Goal: Task Accomplishment & Management: Use online tool/utility

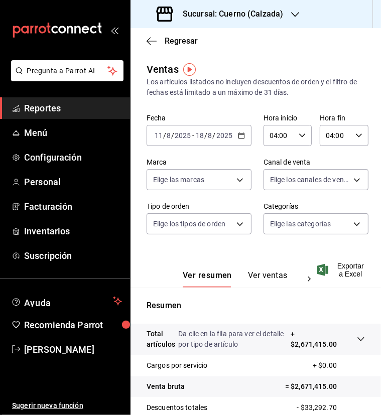
click at [287, 13] on div "Sucursal: Cuerno (Calzada)" at bounding box center [220, 14] width 165 height 28
click at [150, 65] on span "Clavadito (Calzada)" at bounding box center [169, 66] width 63 height 11
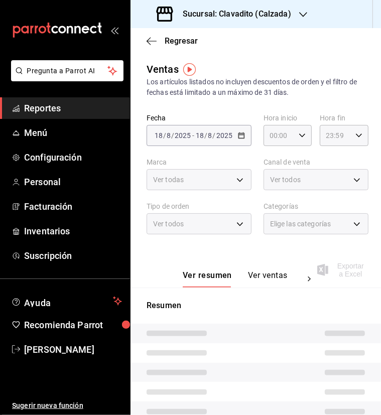
type input "04:00"
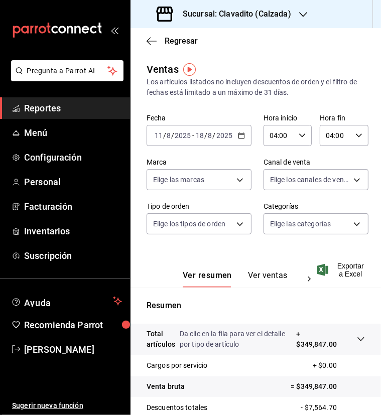
click at [238, 135] on icon "button" at bounding box center [241, 135] width 7 height 7
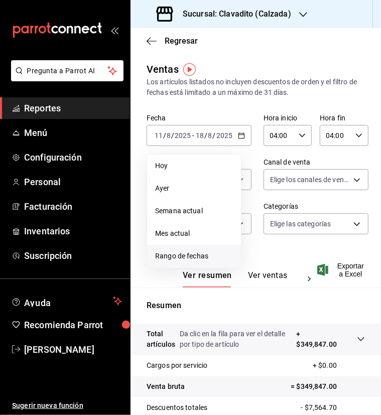
click at [170, 255] on span "Rango de fechas" at bounding box center [194, 256] width 78 height 11
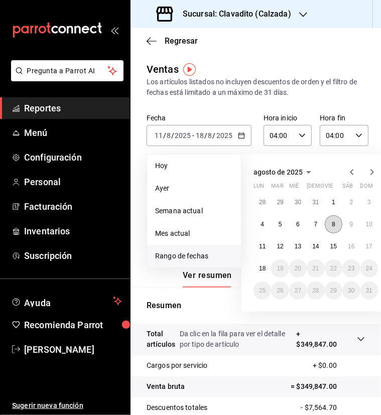
click at [333, 224] on abbr "8" at bounding box center [334, 224] width 4 height 7
click at [350, 225] on abbr "9" at bounding box center [351, 224] width 4 height 7
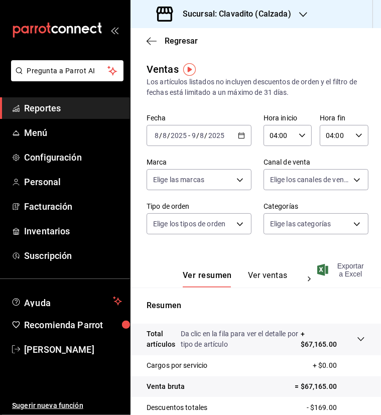
click at [321, 268] on icon "button" at bounding box center [322, 270] width 11 height 12
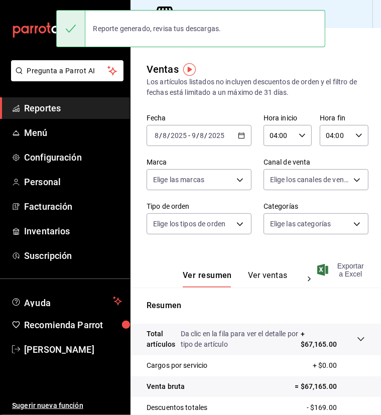
click at [349, 55] on main "Regresar Ventas Los artículos listados no incluyen descuentos de orden y el fil…" at bounding box center [255, 287] width 250 height 518
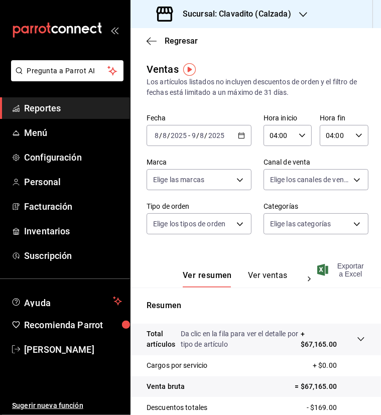
click at [239, 133] on icon "button" at bounding box center [241, 135] width 7 height 7
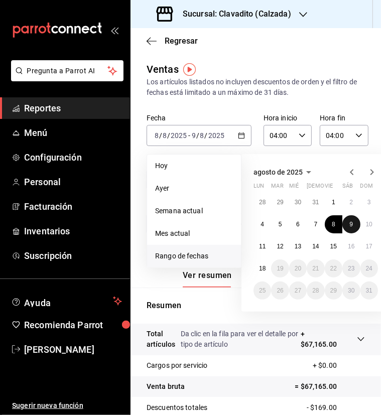
click at [350, 224] on abbr "9" at bounding box center [351, 224] width 4 height 7
click at [365, 227] on button "10" at bounding box center [369, 224] width 18 height 18
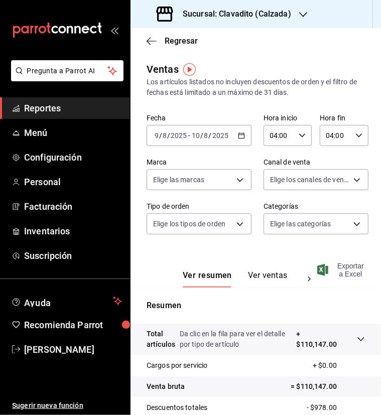
click at [334, 272] on span "Exportar a Excel" at bounding box center [342, 270] width 46 height 16
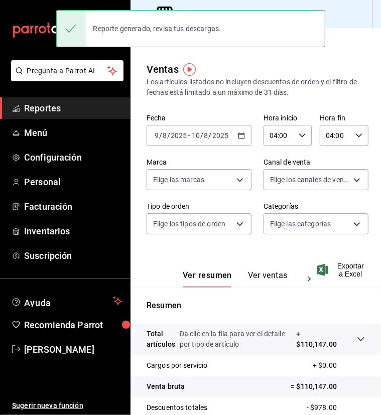
click at [332, 63] on div "Ventas Los artículos listados no incluyen descuentos de orden y el filtro de fe…" at bounding box center [255, 80] width 218 height 36
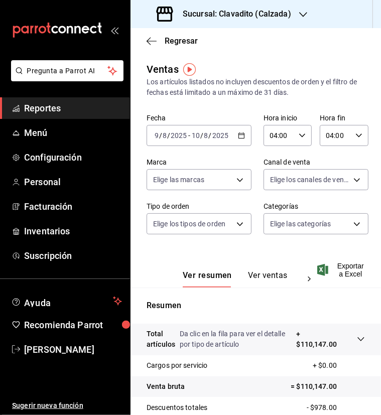
click at [238, 137] on icon "button" at bounding box center [241, 135] width 7 height 7
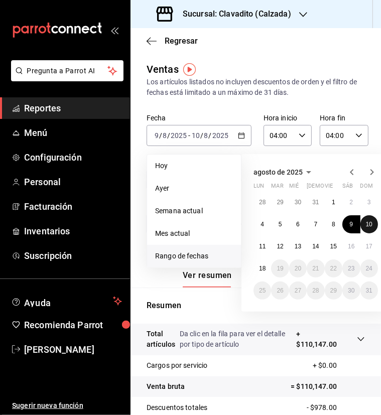
click at [366, 221] on abbr "10" at bounding box center [369, 224] width 7 height 7
click at [260, 243] on abbr "11" at bounding box center [262, 246] width 7 height 7
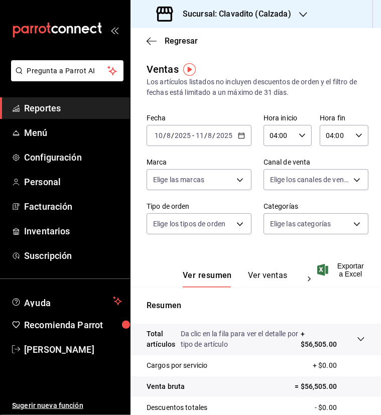
click at [334, 268] on span "Exportar a Excel" at bounding box center [342, 270] width 46 height 16
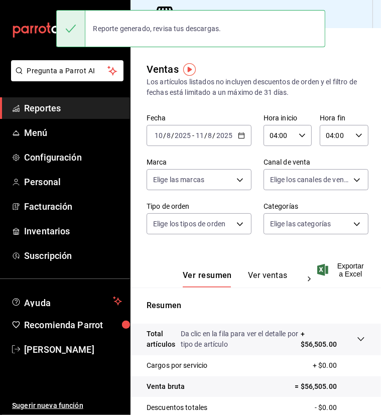
click at [344, 99] on div "Ventas Los artículos listados no incluyen descuentos de orden y el filtro de fe…" at bounding box center [255, 296] width 250 height 468
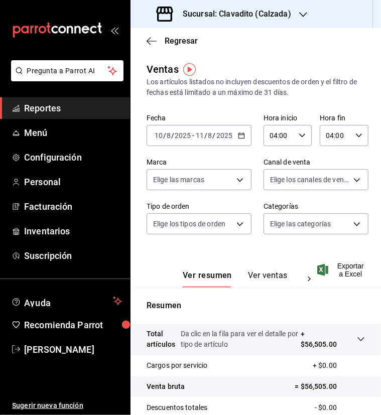
click at [238, 136] on icon "button" at bounding box center [241, 135] width 7 height 7
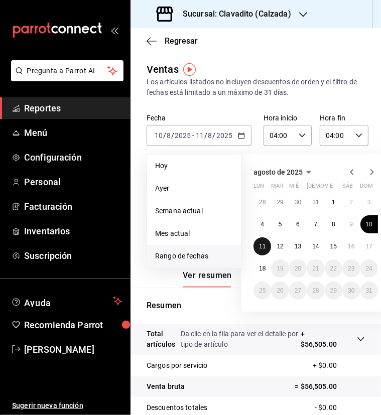
click at [263, 239] on button "11" at bounding box center [262, 246] width 18 height 18
click at [279, 246] on abbr "12" at bounding box center [279, 246] width 7 height 7
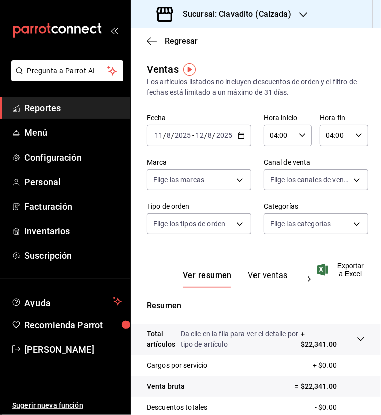
click at [325, 272] on icon "button" at bounding box center [322, 270] width 11 height 12
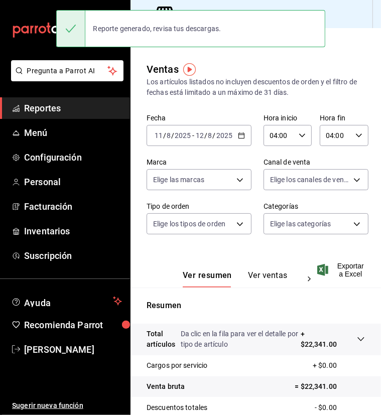
click at [343, 61] on main "Regresar Ventas Los artículos listados no incluyen descuentos de orden y el fil…" at bounding box center [255, 287] width 250 height 518
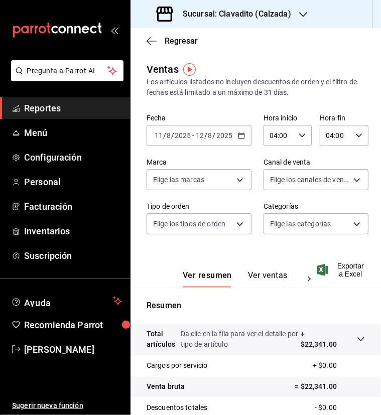
click at [239, 136] on icon "button" at bounding box center [241, 135] width 7 height 7
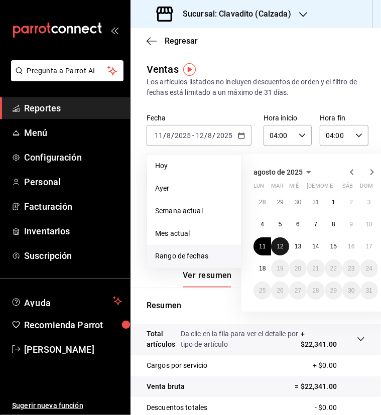
click at [282, 247] on abbr "12" at bounding box center [279, 246] width 7 height 7
click at [295, 246] on abbr "13" at bounding box center [297, 246] width 7 height 7
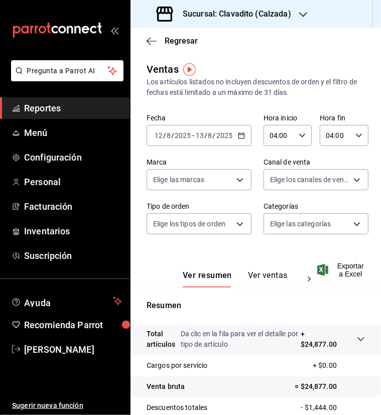
click at [326, 267] on icon "button" at bounding box center [322, 270] width 11 height 12
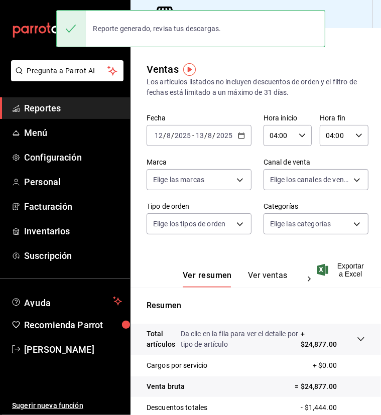
click at [319, 55] on main "Regresar Ventas Los artículos listados no incluyen descuentos de orden y el fil…" at bounding box center [255, 287] width 250 height 518
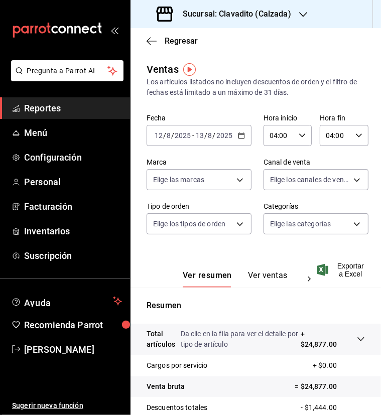
click at [239, 142] on div "2025-08-12 12 / 8 / 2025 - 2025-08-13 13 / 8 / 2025" at bounding box center [198, 135] width 105 height 21
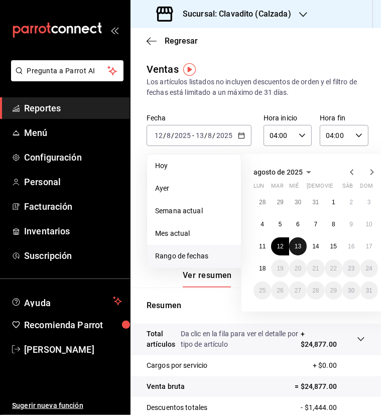
click at [291, 244] on button "13" at bounding box center [298, 246] width 18 height 18
click at [319, 244] on button "14" at bounding box center [315, 246] width 18 height 18
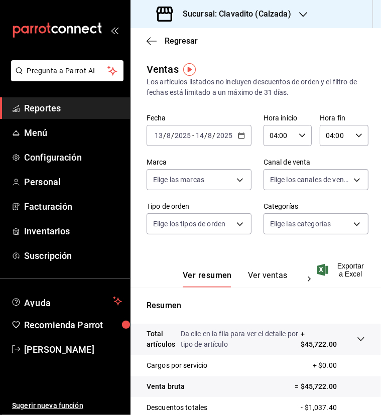
click at [325, 267] on icon "button" at bounding box center [322, 270] width 11 height 12
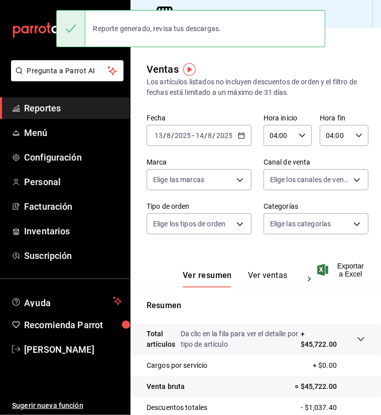
click at [344, 57] on main "Regresar Ventas Los artículos listados no incluyen descuentos de orden y el fil…" at bounding box center [255, 287] width 250 height 518
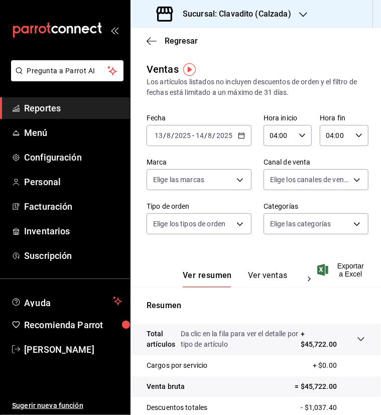
click at [238, 134] on icon "button" at bounding box center [241, 135] width 7 height 7
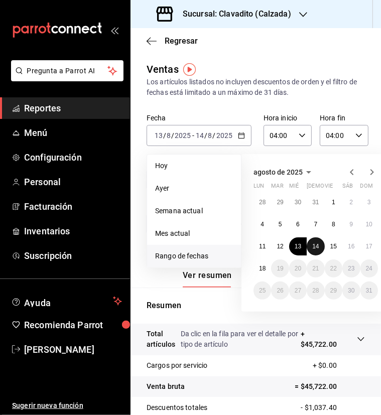
click at [317, 246] on abbr "14" at bounding box center [315, 246] width 7 height 7
click at [332, 247] on abbr "15" at bounding box center [333, 246] width 7 height 7
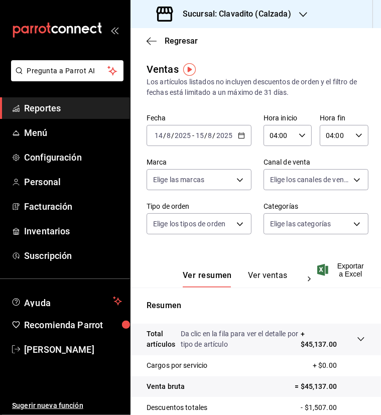
click at [325, 269] on icon "button" at bounding box center [322, 270] width 11 height 12
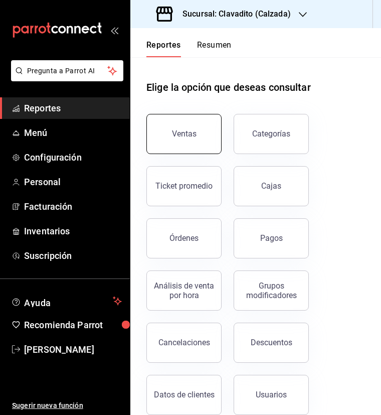
click at [189, 136] on div "Ventas" at bounding box center [184, 134] width 25 height 10
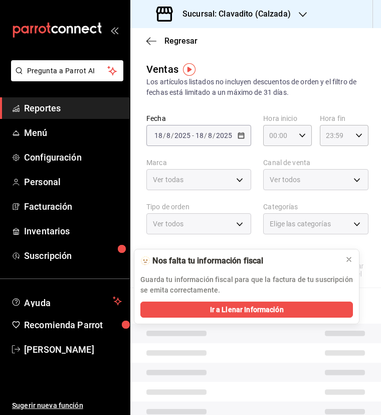
type input "04:00"
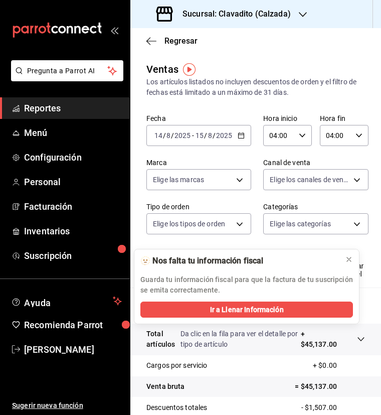
click at [238, 136] on icon "button" at bounding box center [241, 135] width 7 height 7
click at [239, 136] on icon "button" at bounding box center [241, 135] width 7 height 7
click at [156, 131] on input "14" at bounding box center [158, 135] width 9 height 8
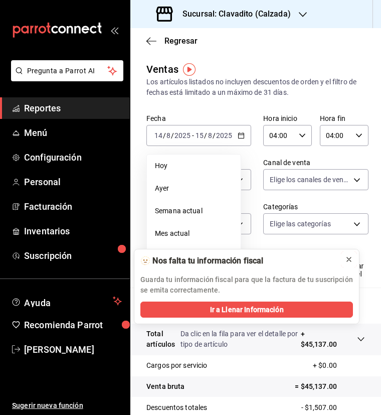
click at [348, 258] on icon at bounding box center [349, 259] width 4 height 4
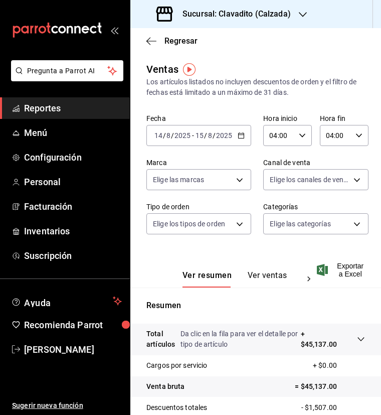
click at [157, 139] on input "14" at bounding box center [158, 135] width 9 height 8
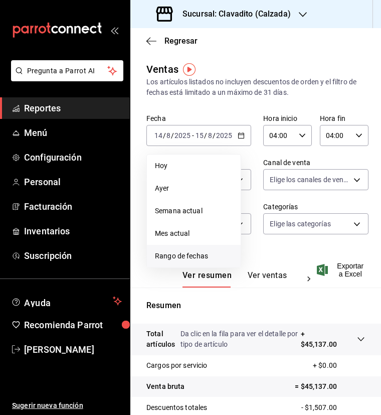
click at [200, 252] on span "Rango de fechas" at bounding box center [194, 256] width 78 height 11
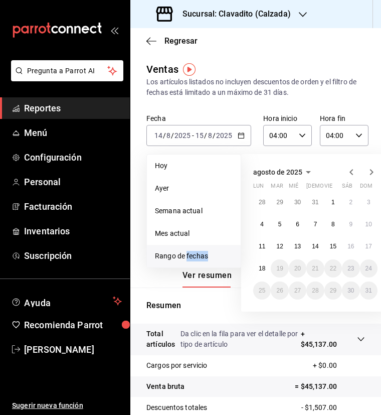
click at [200, 252] on span "Rango de fechas" at bounding box center [194, 256] width 78 height 11
drag, startPoint x: 200, startPoint y: 252, endPoint x: 331, endPoint y: 244, distance: 130.6
click at [331, 244] on abbr "15" at bounding box center [333, 246] width 7 height 7
click at [350, 248] on abbr "16" at bounding box center [351, 246] width 7 height 7
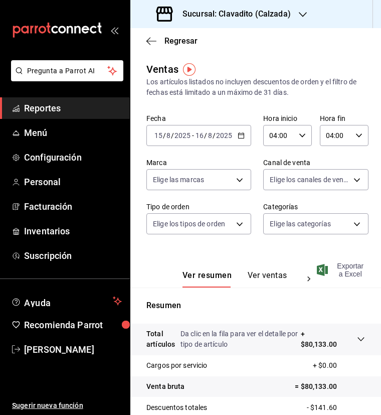
click at [339, 275] on span "Exportar a Excel" at bounding box center [342, 270] width 46 height 16
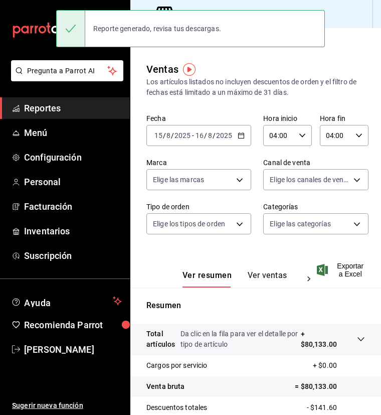
click at [233, 136] on div "[DATE] [DATE] - [DATE] [DATE]" at bounding box center [198, 135] width 105 height 21
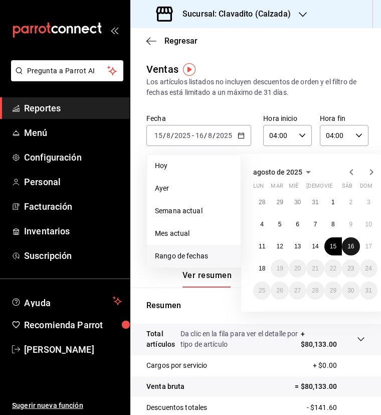
click at [346, 244] on button "16" at bounding box center [351, 246] width 18 height 18
click at [363, 244] on button "17" at bounding box center [369, 246] width 18 height 18
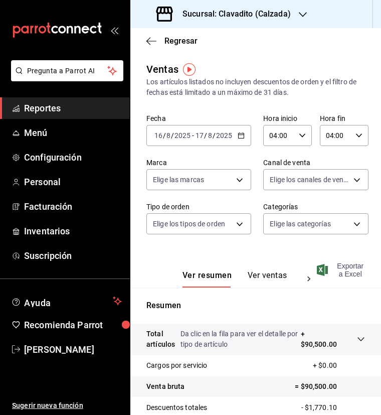
click at [339, 266] on span "Exportar a Excel" at bounding box center [342, 270] width 46 height 16
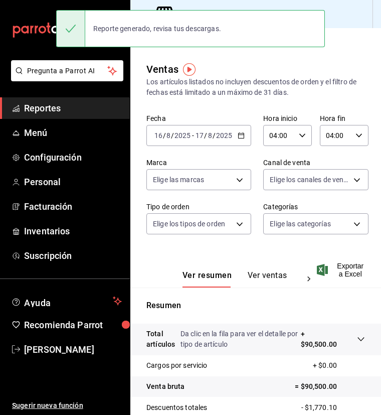
click at [337, 68] on div "Ventas Los artículos listados no incluyen descuentos de orden y el filtro de fe…" at bounding box center [255, 80] width 219 height 36
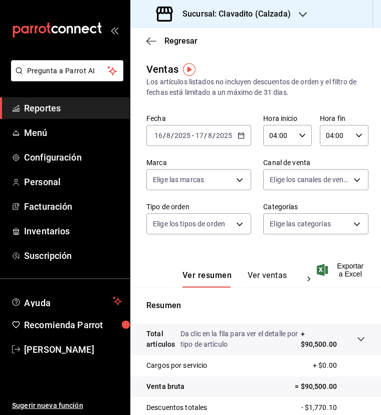
click at [239, 138] on icon "button" at bounding box center [241, 135] width 7 height 7
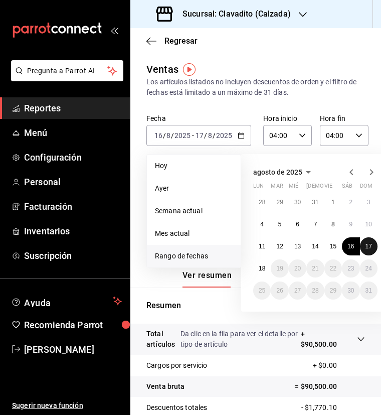
click at [365, 245] on button "17" at bounding box center [369, 246] width 18 height 18
click at [260, 267] on abbr "18" at bounding box center [262, 268] width 7 height 7
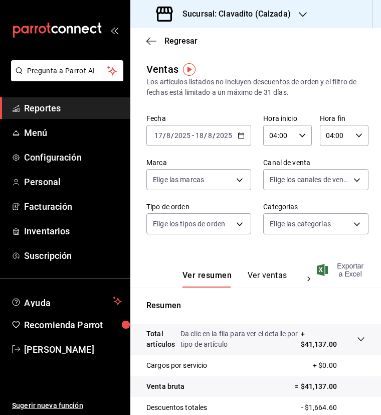
click at [329, 271] on span "Exportar a Excel" at bounding box center [342, 270] width 46 height 16
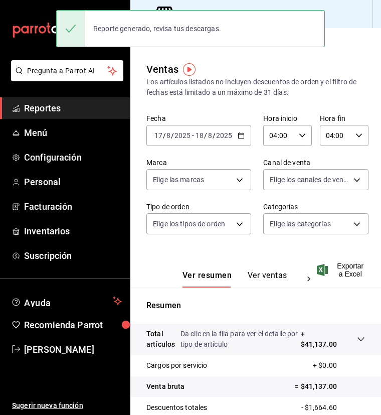
click at [258, 252] on div "Ver resumen Ver ventas Ver cargos Exportar a Excel" at bounding box center [255, 266] width 251 height 41
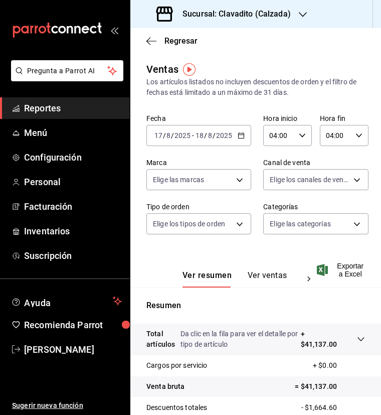
click at [239, 136] on icon "button" at bounding box center [241, 135] width 7 height 7
click at [278, 65] on div "Ventas Los artículos listados no incluyen descuentos de orden y el filtro de fe…" at bounding box center [255, 80] width 219 height 36
